Goal: Task Accomplishment & Management: Manage account settings

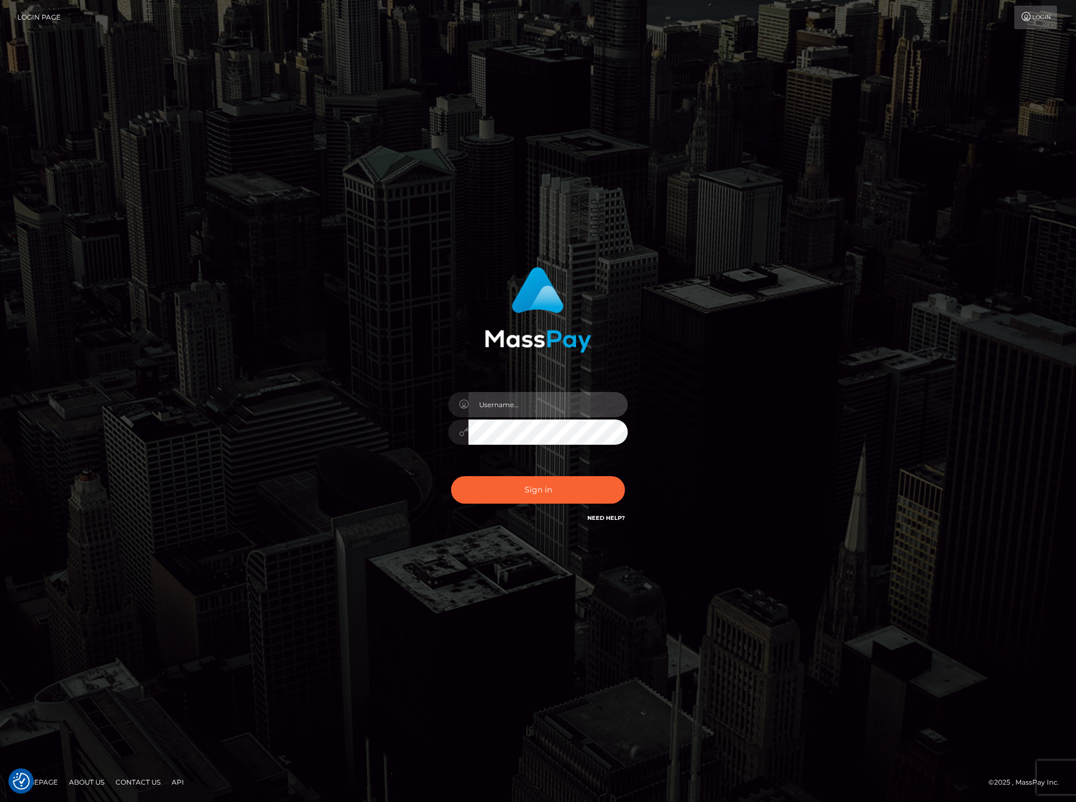
click at [513, 406] on input "text" at bounding box center [547, 404] width 159 height 25
paste input "DianaRangel"
type input "DianaRangel"
click at [542, 489] on button "Sign in" at bounding box center [538, 489] width 174 height 27
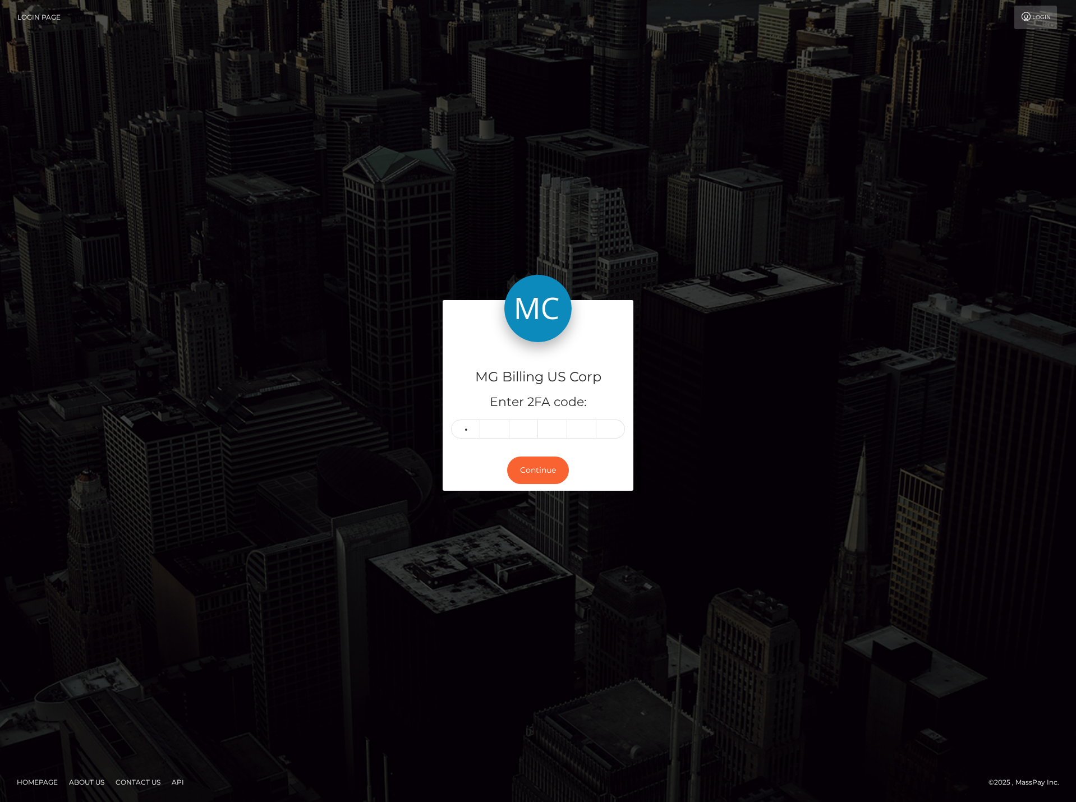
type input "7"
type input "4"
type input "7"
type input "5"
click at [465, 429] on input "7" at bounding box center [465, 429] width 29 height 19
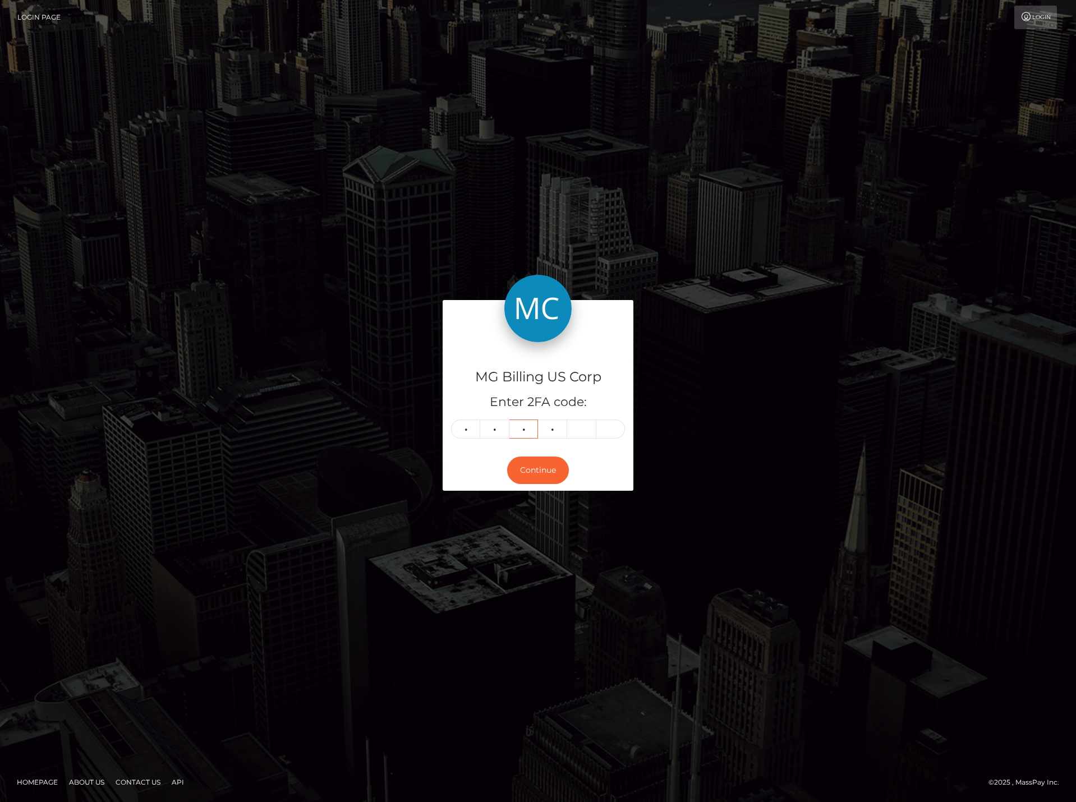
type input "6"
type input "7"
type input "5"
type input "6"
drag, startPoint x: 529, startPoint y: 474, endPoint x: 513, endPoint y: 493, distance: 24.7
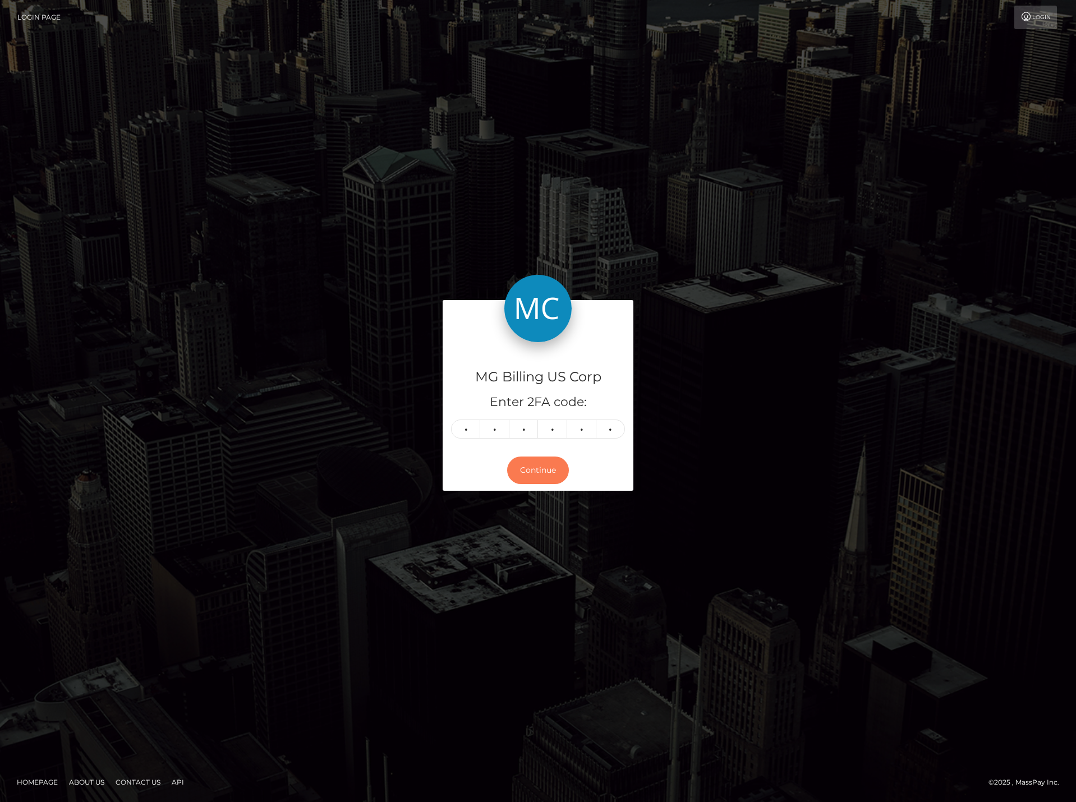
click at [527, 474] on button "Continue" at bounding box center [538, 470] width 62 height 27
click at [544, 477] on button "Continue" at bounding box center [538, 470] width 62 height 27
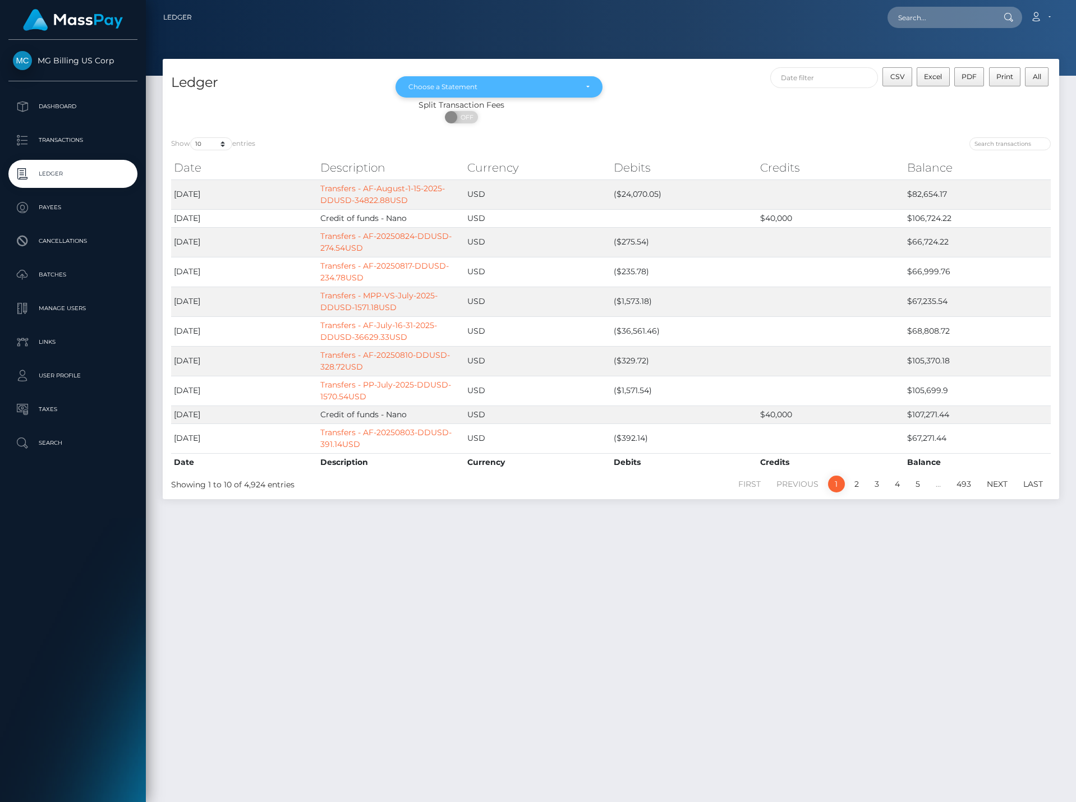
click at [568, 94] on div "Choose a Statement" at bounding box center [499, 86] width 208 height 21
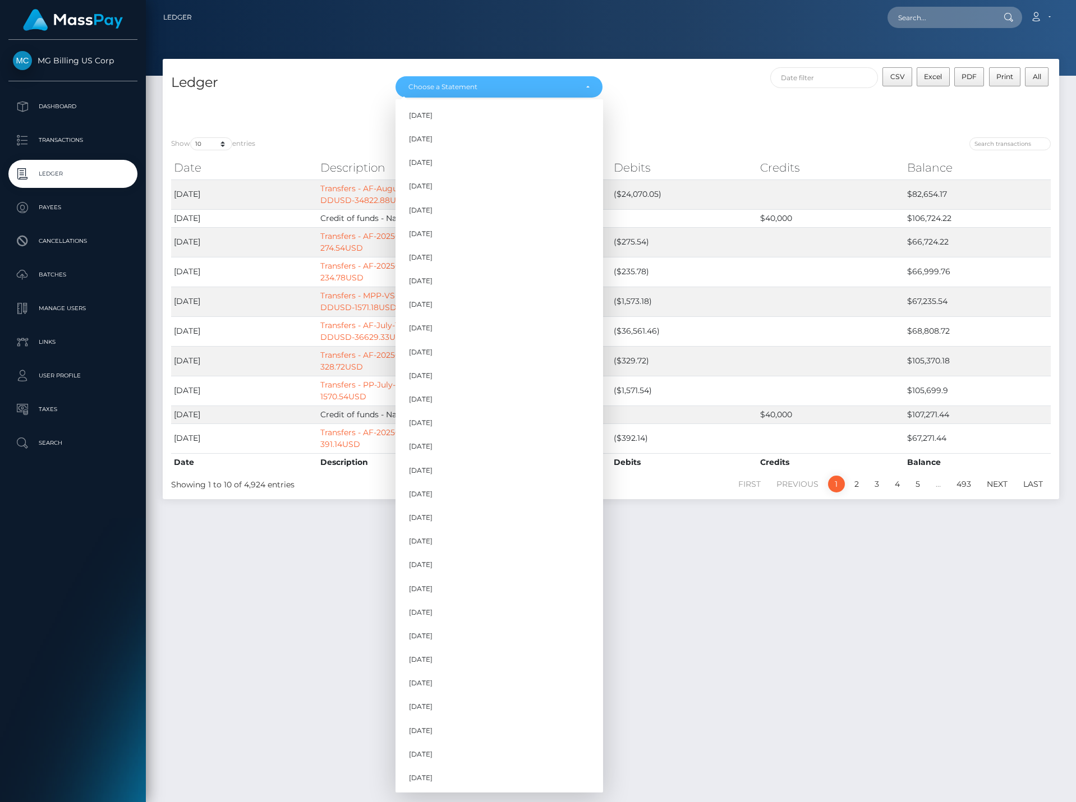
scroll to position [665, 0]
click at [419, 749] on span "Aug 2025" at bounding box center [421, 754] width 24 height 10
select select "Aug 2025"
